Goal: Navigation & Orientation: Find specific page/section

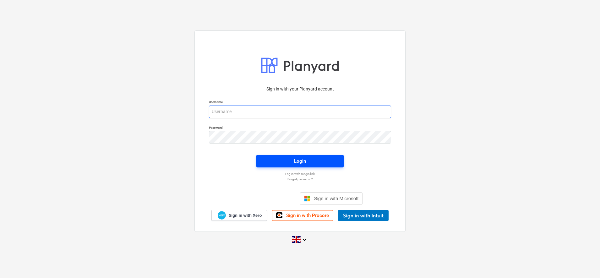
type input "rebecca@wearespaces.co.uk"
click at [316, 162] on span "Login" at bounding box center [300, 161] width 72 height 8
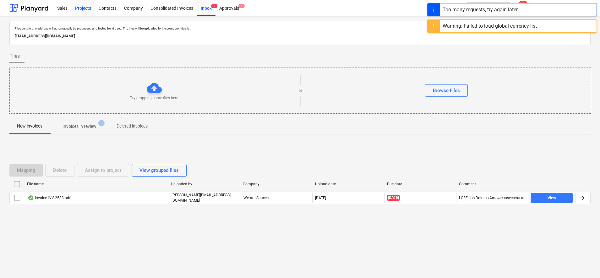
click at [85, 6] on div "Projects" at bounding box center [83, 8] width 24 height 16
